Goal: Information Seeking & Learning: Stay updated

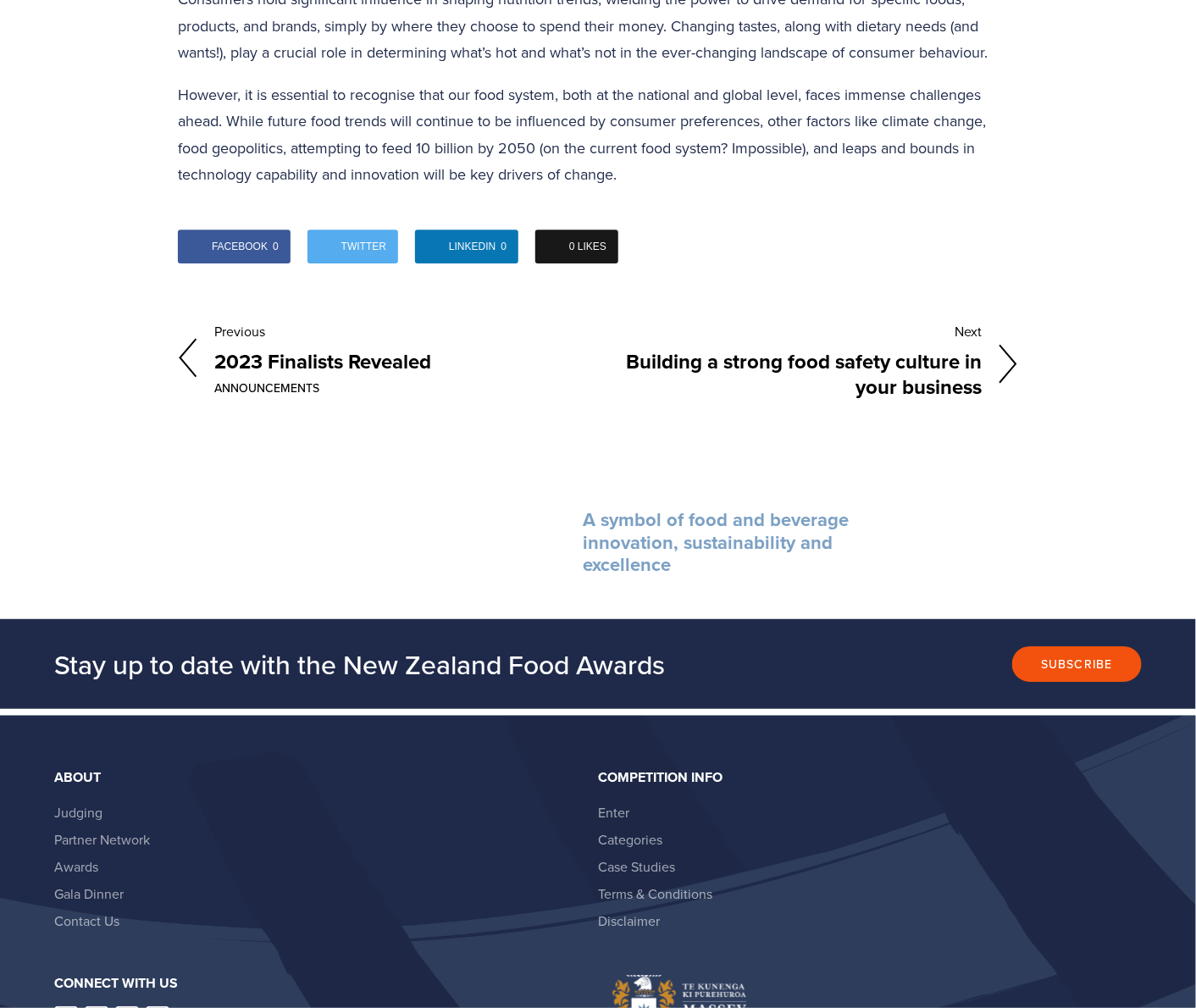
scroll to position [3810, 0]
